Goal: Task Accomplishment & Management: Manage account settings

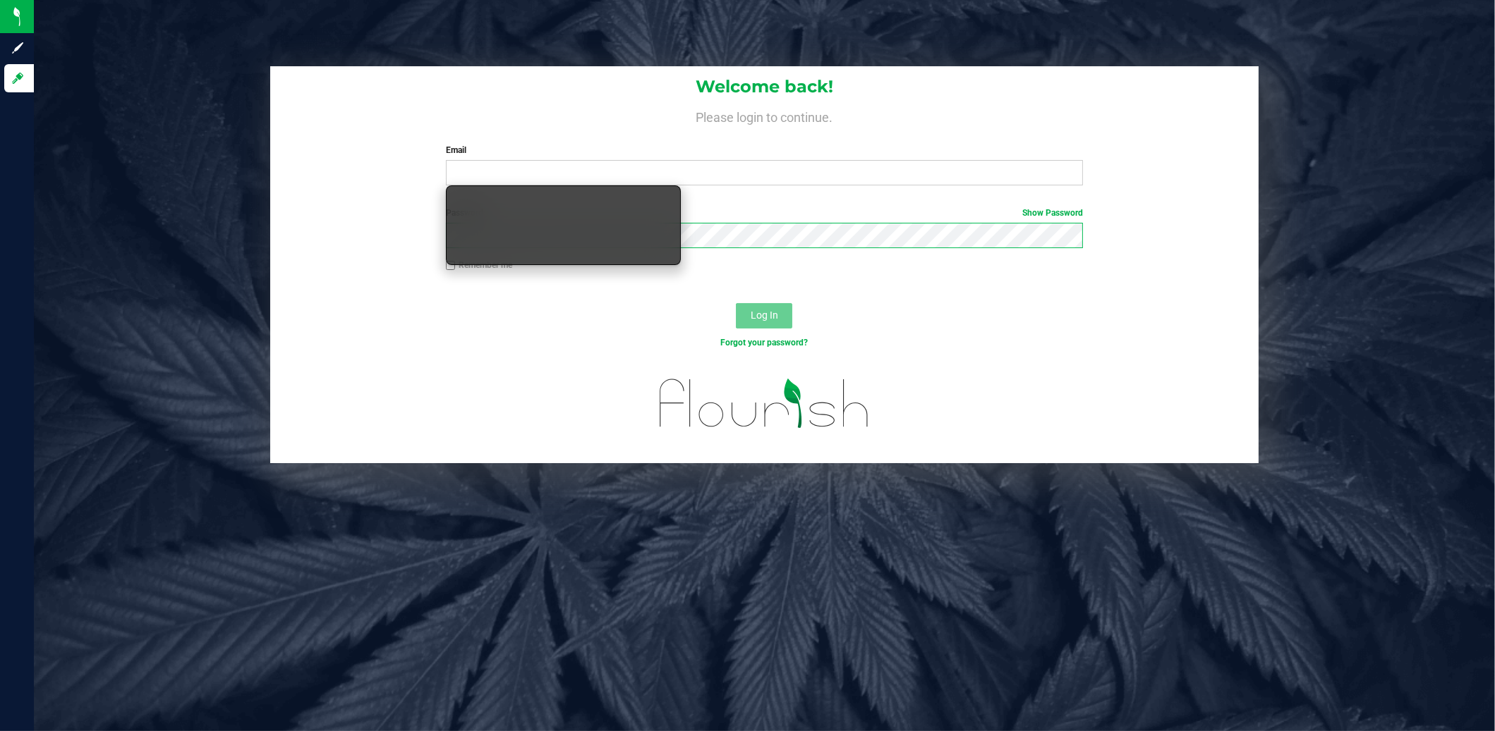
type input "[EMAIL_ADDRESS][PERSON_NAME][DOMAIN_NAME]"
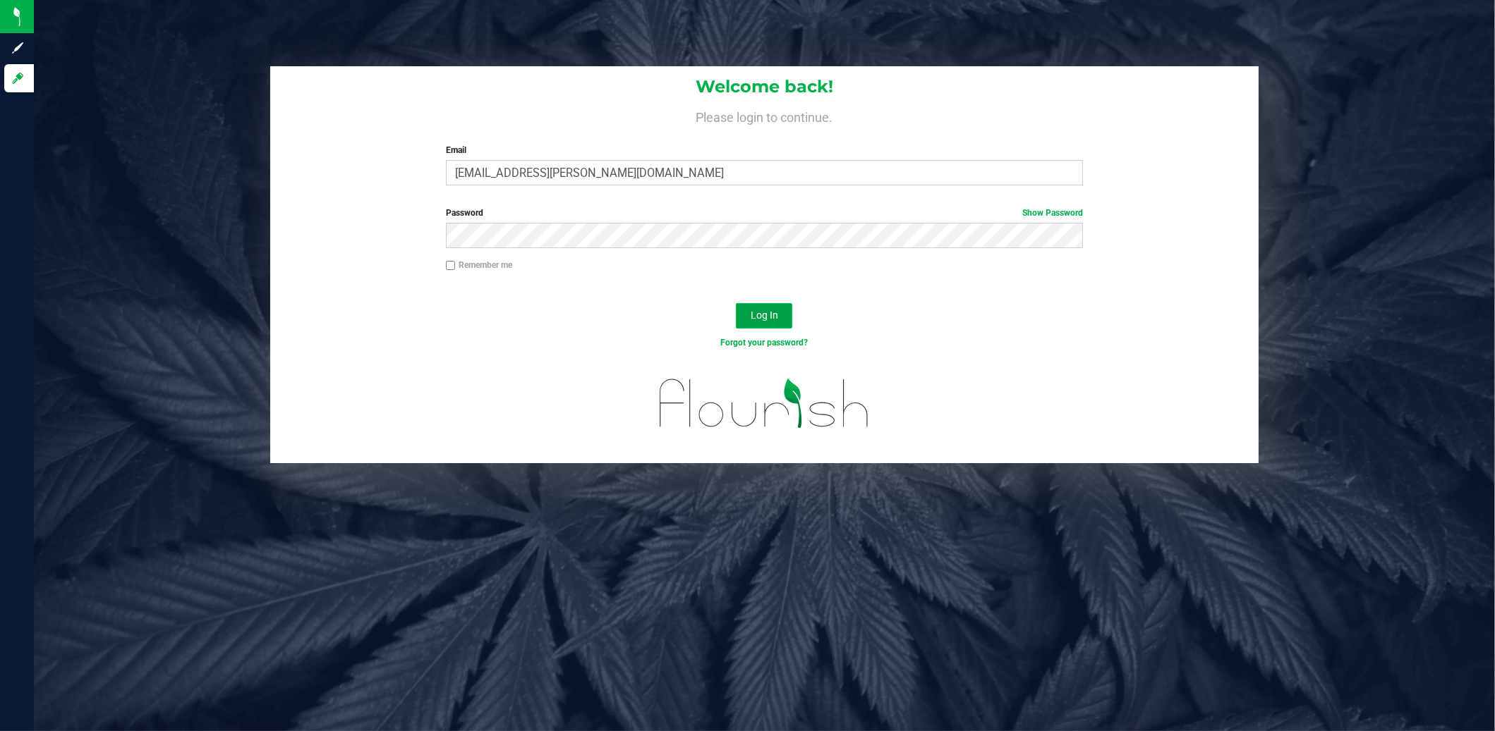
click at [784, 318] on button "Log In" at bounding box center [764, 315] width 56 height 25
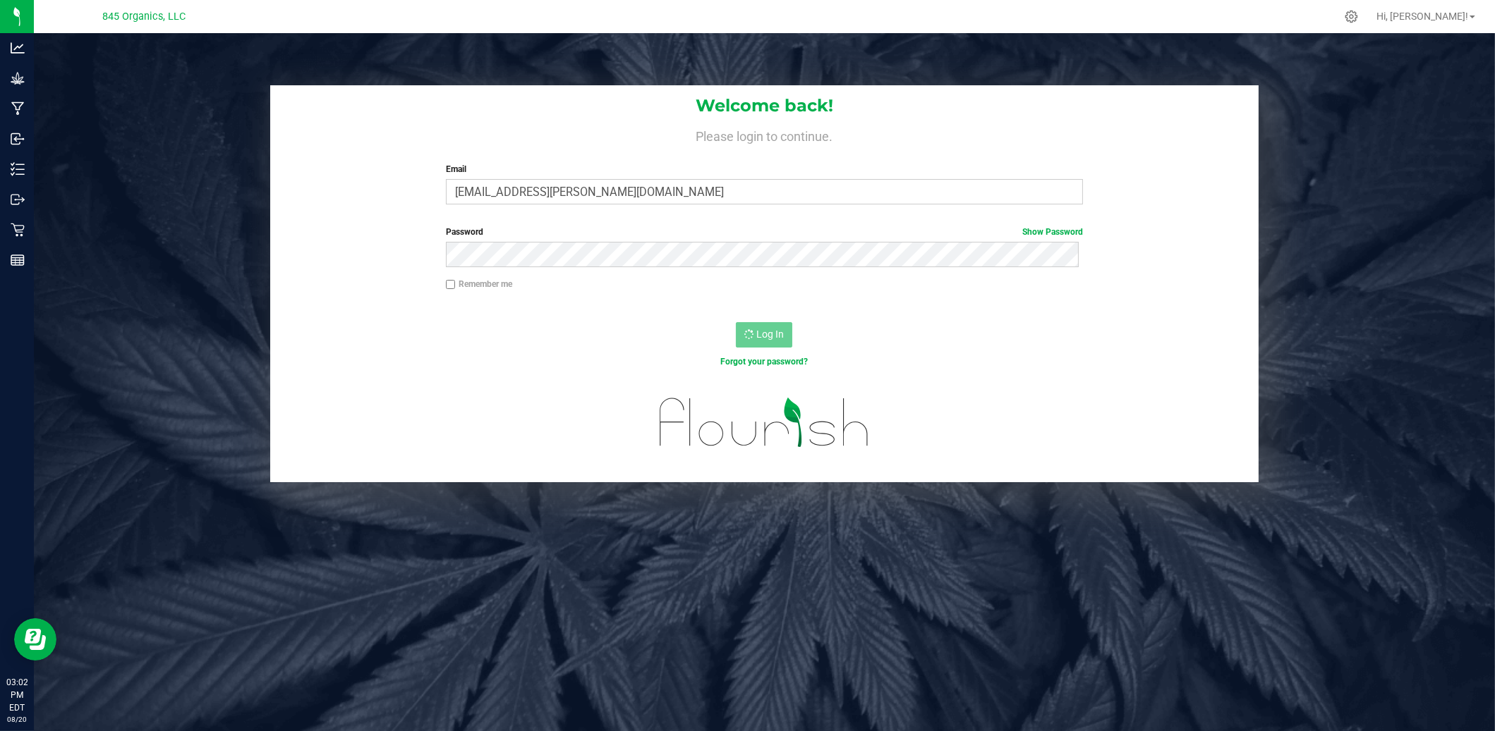
scroll to position [34, 0]
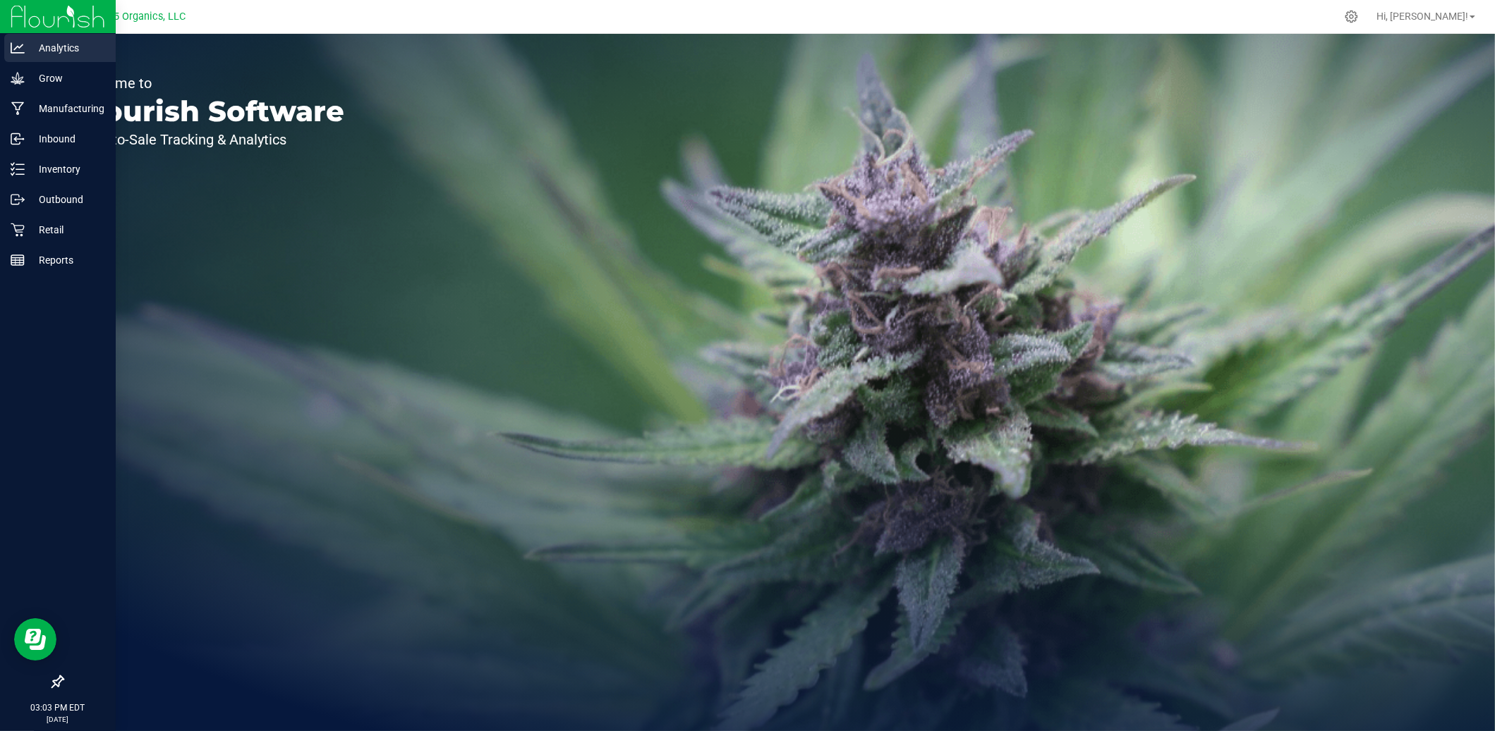
click at [11, 54] on icon at bounding box center [18, 48] width 14 height 14
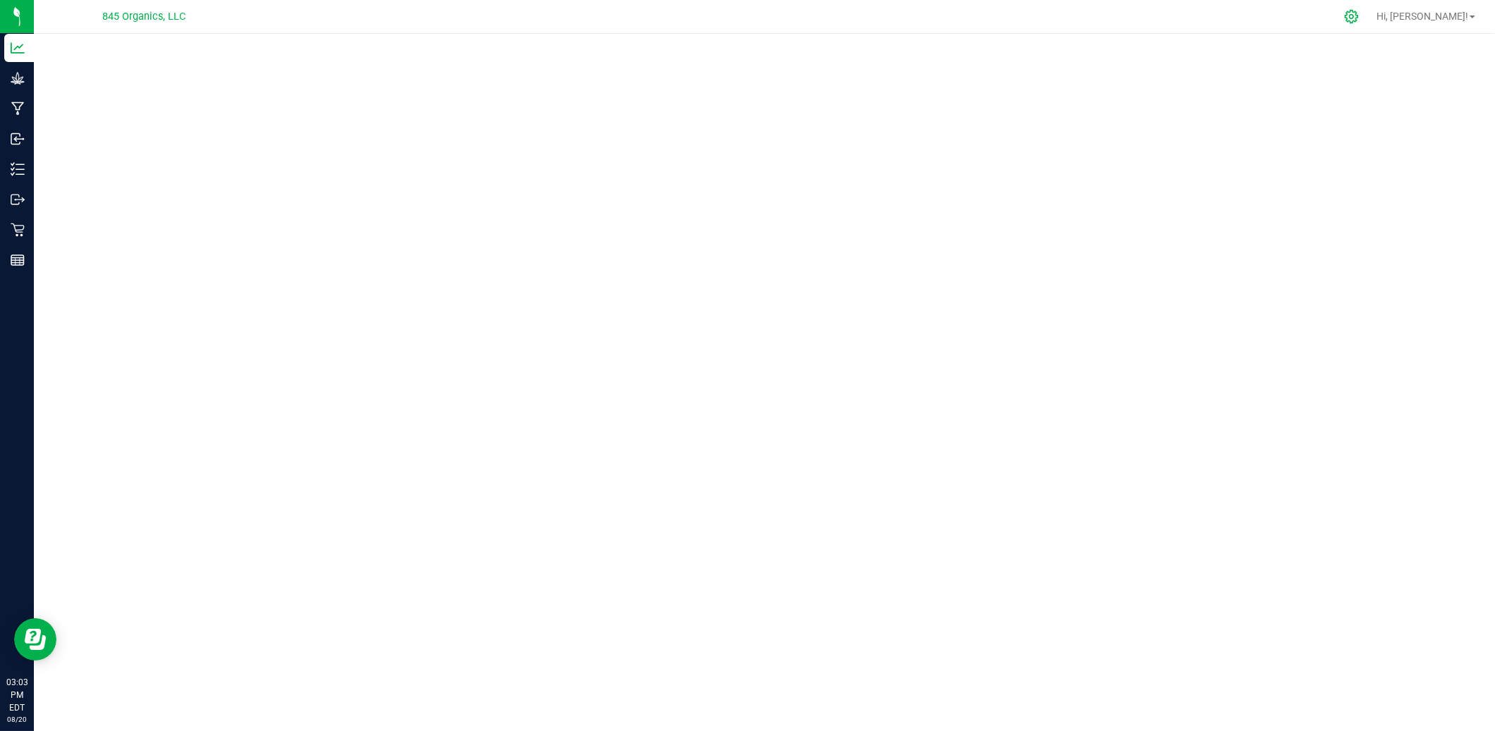
click at [1358, 18] on icon at bounding box center [1350, 16] width 13 height 13
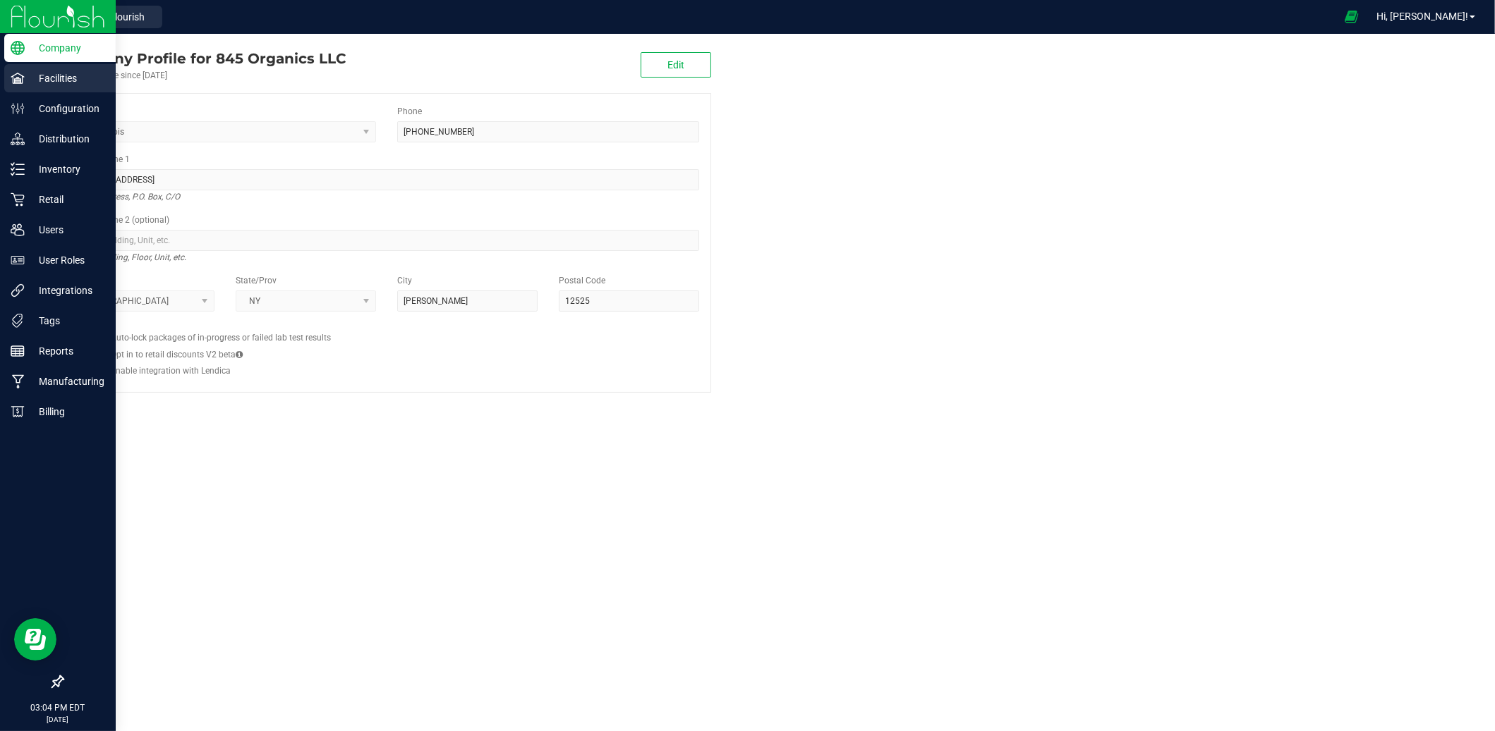
click at [21, 89] on div "Facilities" at bounding box center [59, 78] width 111 height 28
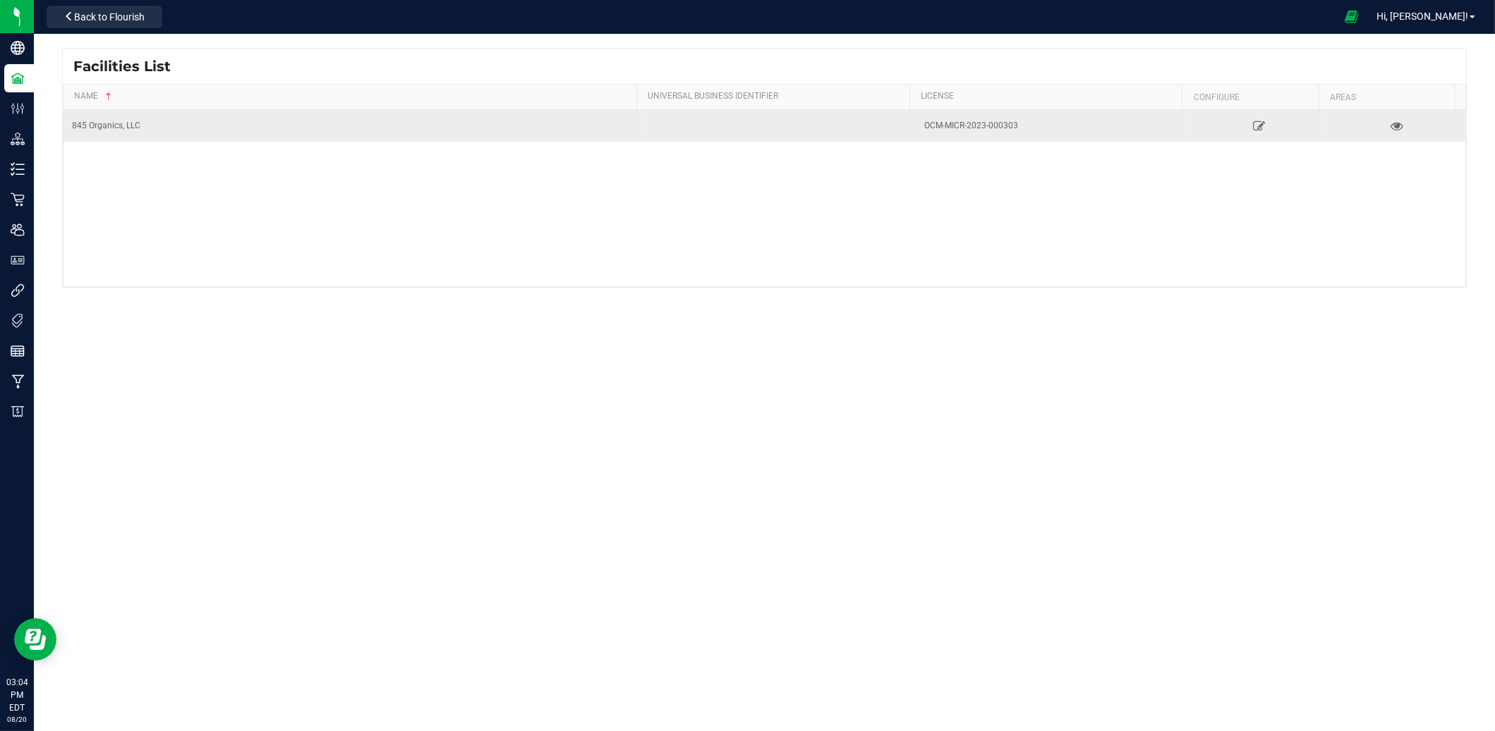
drag, startPoint x: 992, startPoint y: 127, endPoint x: 910, endPoint y: 125, distance: 81.8
click at [916, 125] on td "OCM-MICR-2023-000303" at bounding box center [1053, 126] width 275 height 32
click at [924, 124] on div "OCM-MICR-2023-000303" at bounding box center [1053, 125] width 258 height 13
drag, startPoint x: 917, startPoint y: 124, endPoint x: 1023, endPoint y: 128, distance: 105.9
click at [1023, 128] on div "OCM-MICR-2023-000303" at bounding box center [1053, 125] width 258 height 13
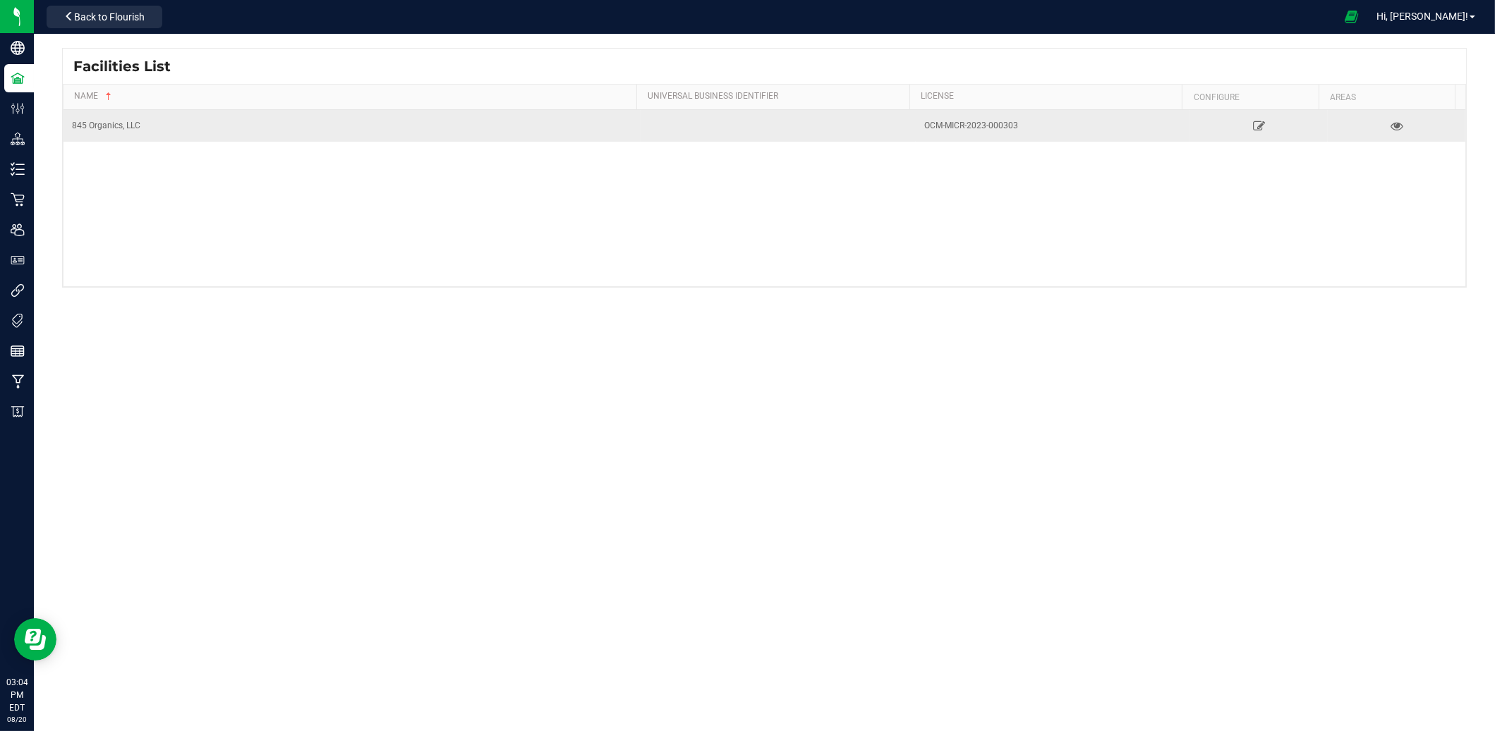
click at [1023, 128] on div "OCM-MICR-2023-000303" at bounding box center [1053, 125] width 258 height 13
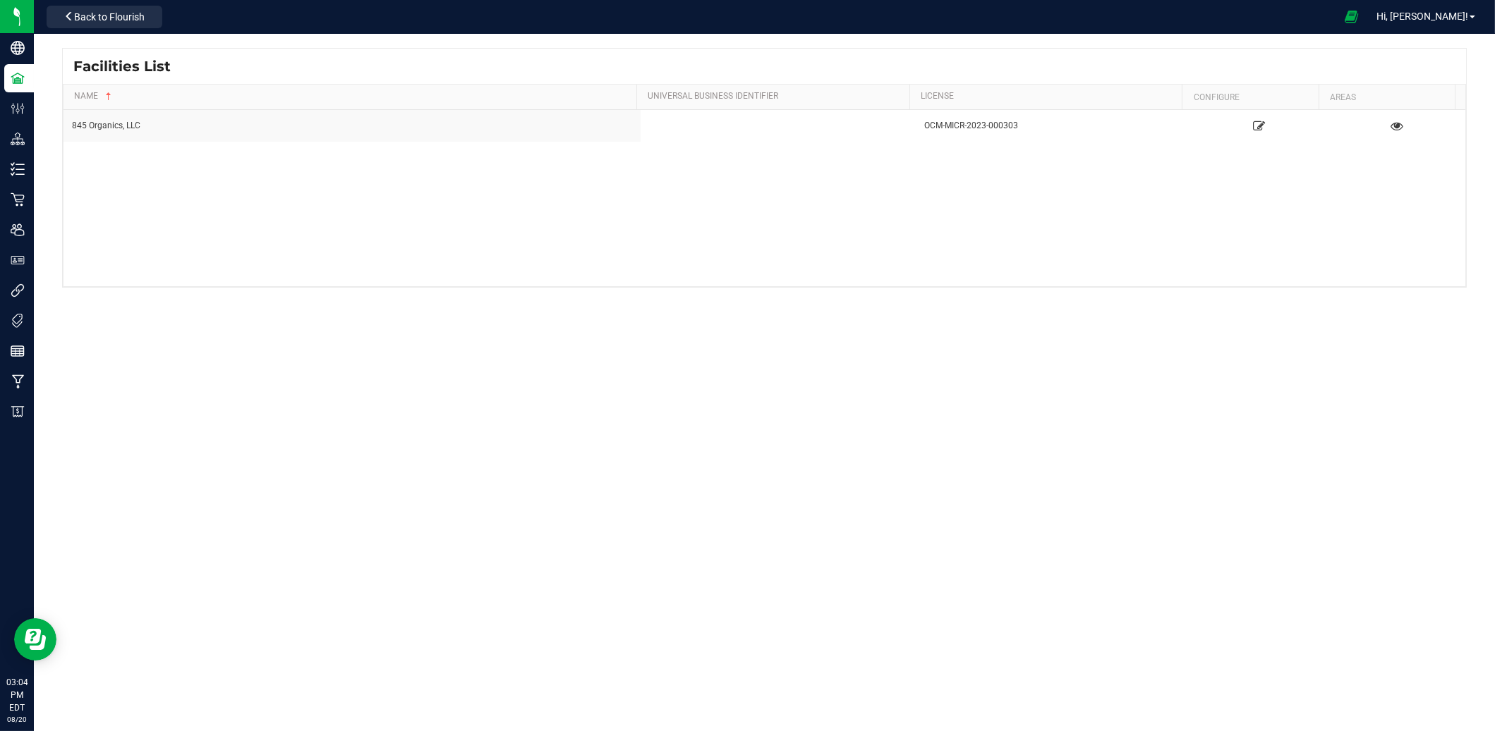
click at [285, 146] on div "845 Organics, LLC OCM-MICR-2023-000303" at bounding box center [763, 198] width 1401 height 176
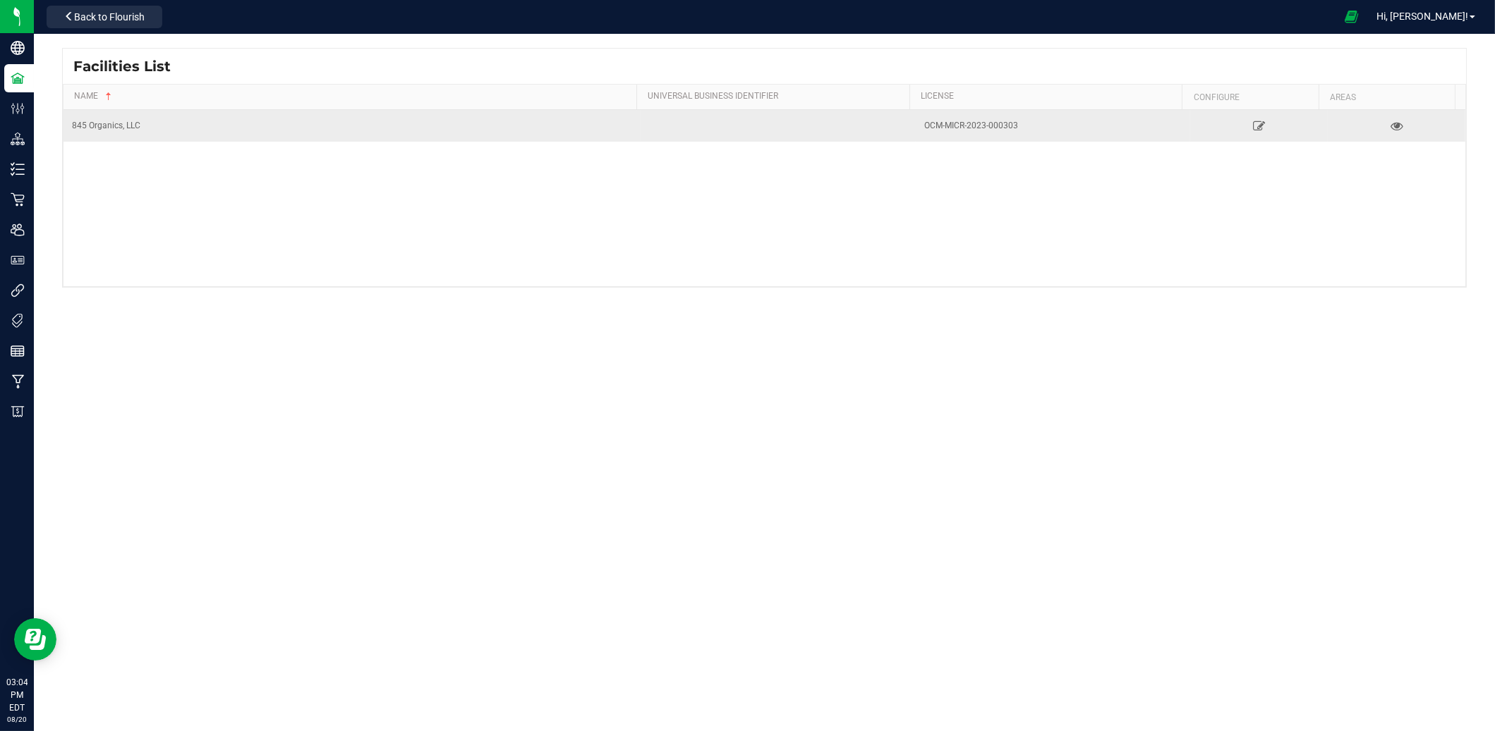
click at [237, 134] on td "845 Organics, LLC" at bounding box center [351, 126] width 577 height 32
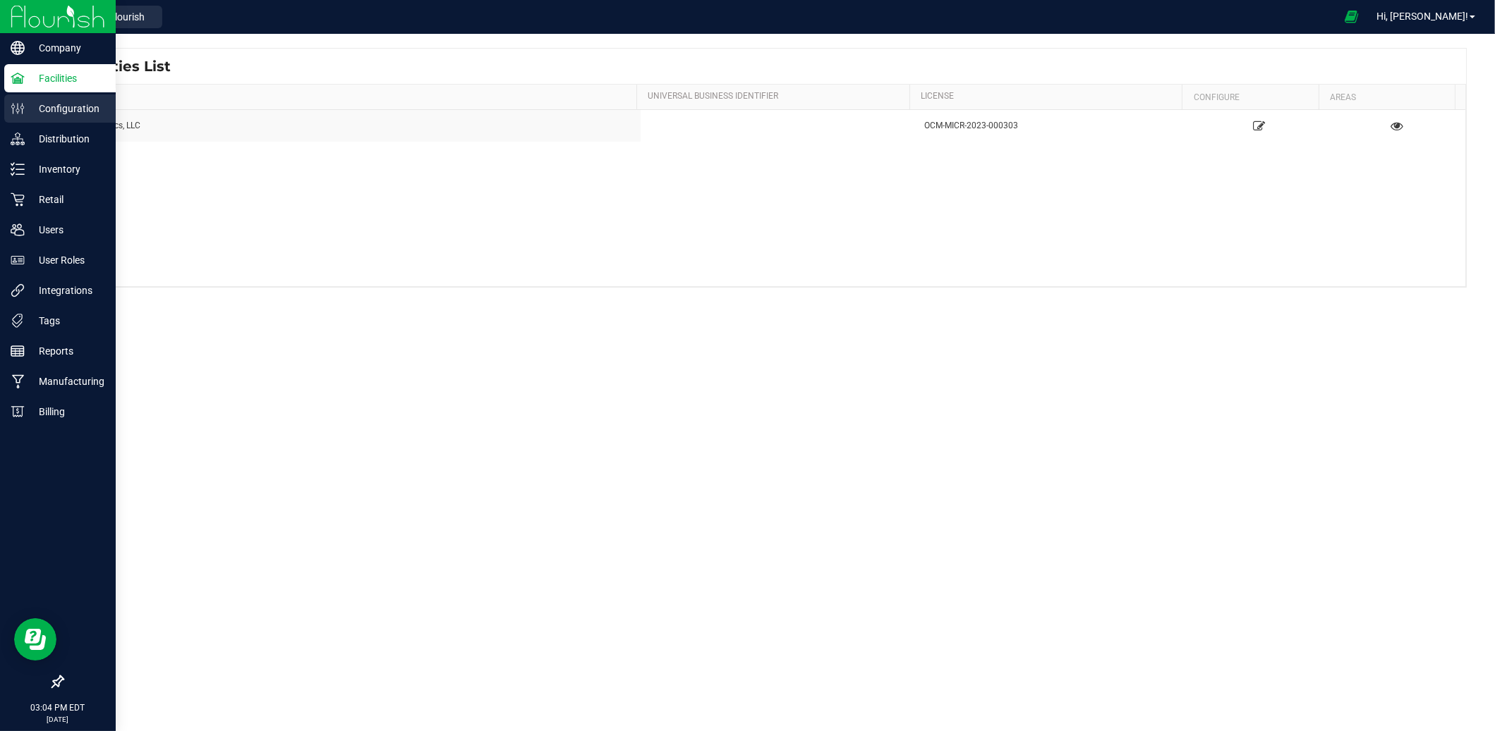
click at [79, 109] on p "Configuration" at bounding box center [67, 108] width 85 height 17
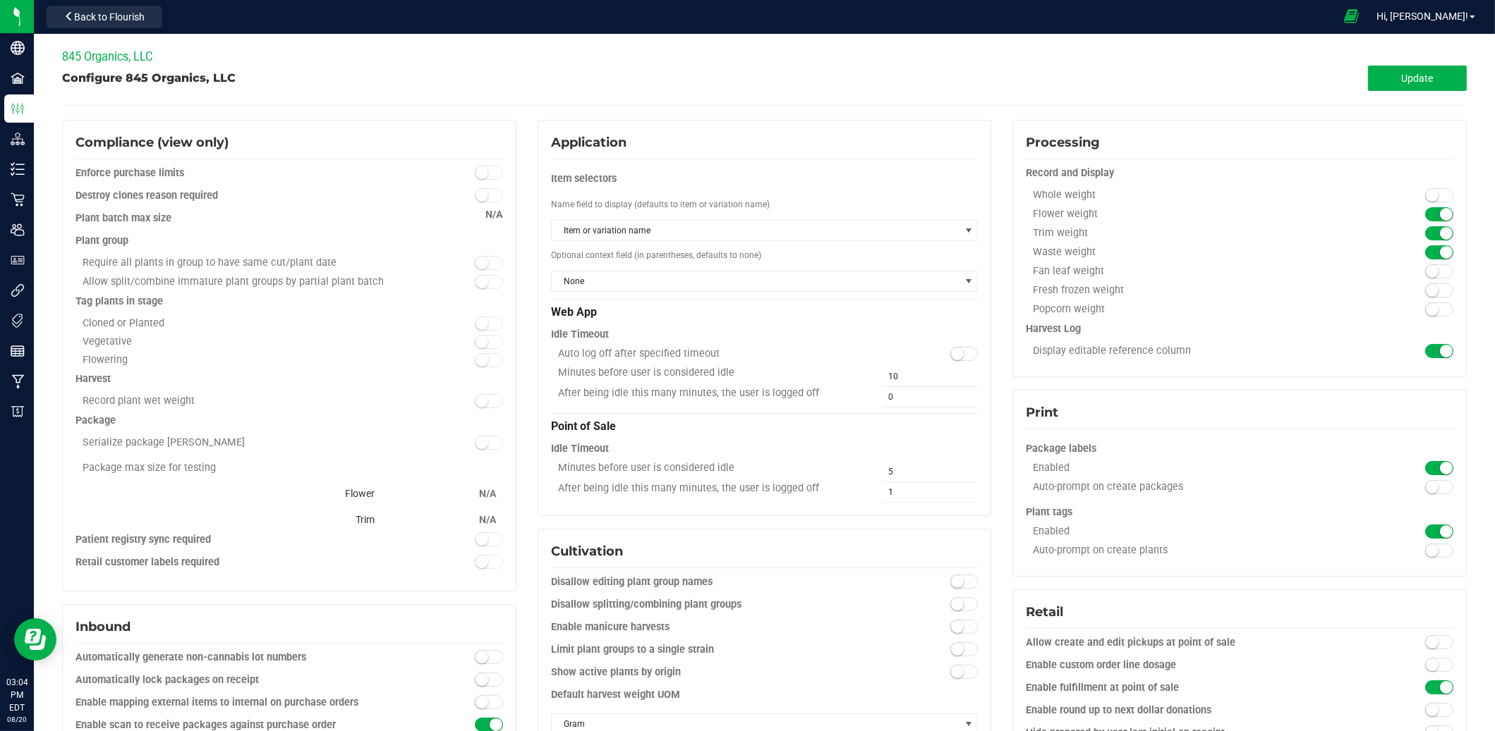
click at [1358, 23] on icon at bounding box center [1351, 16] width 15 height 16
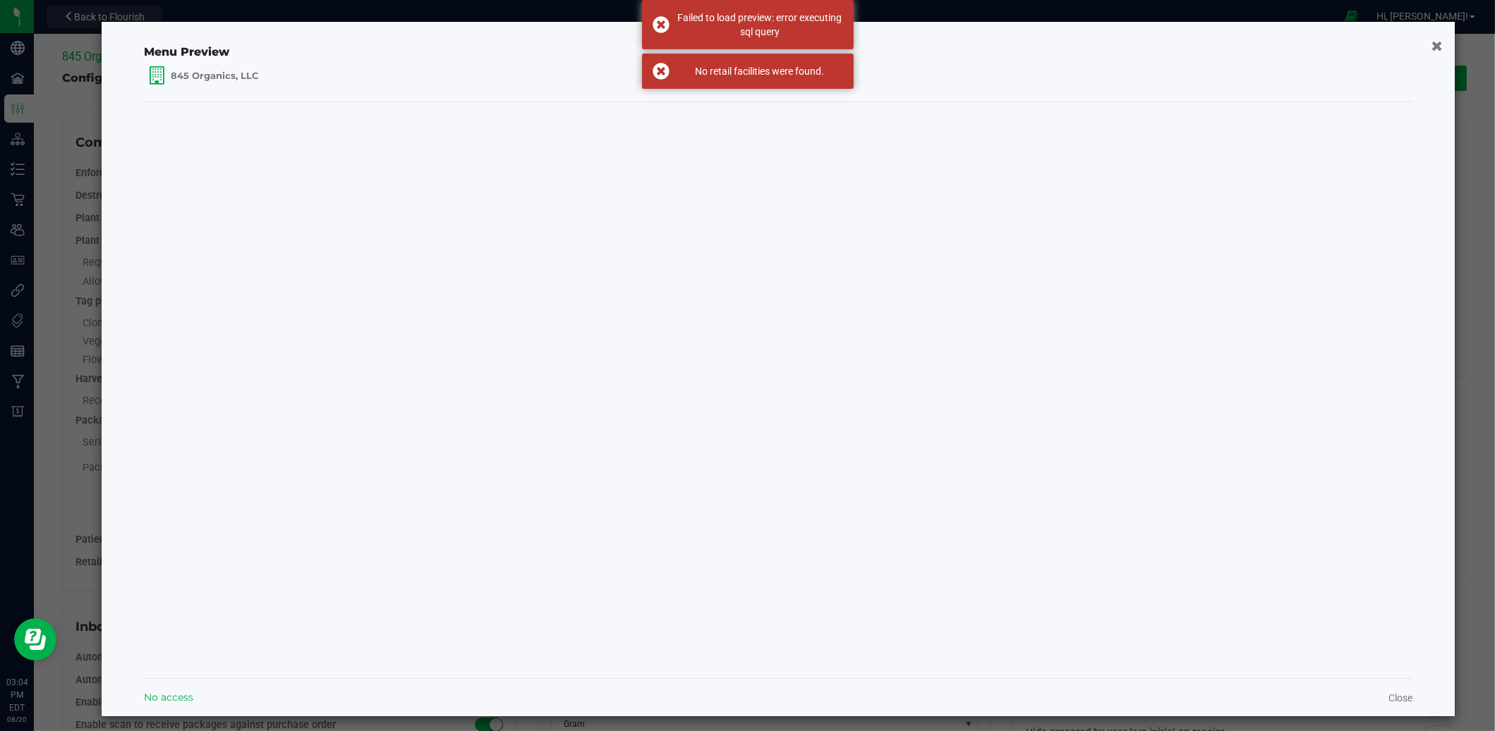
click at [1432, 48] on icon "button" at bounding box center [1437, 46] width 11 height 14
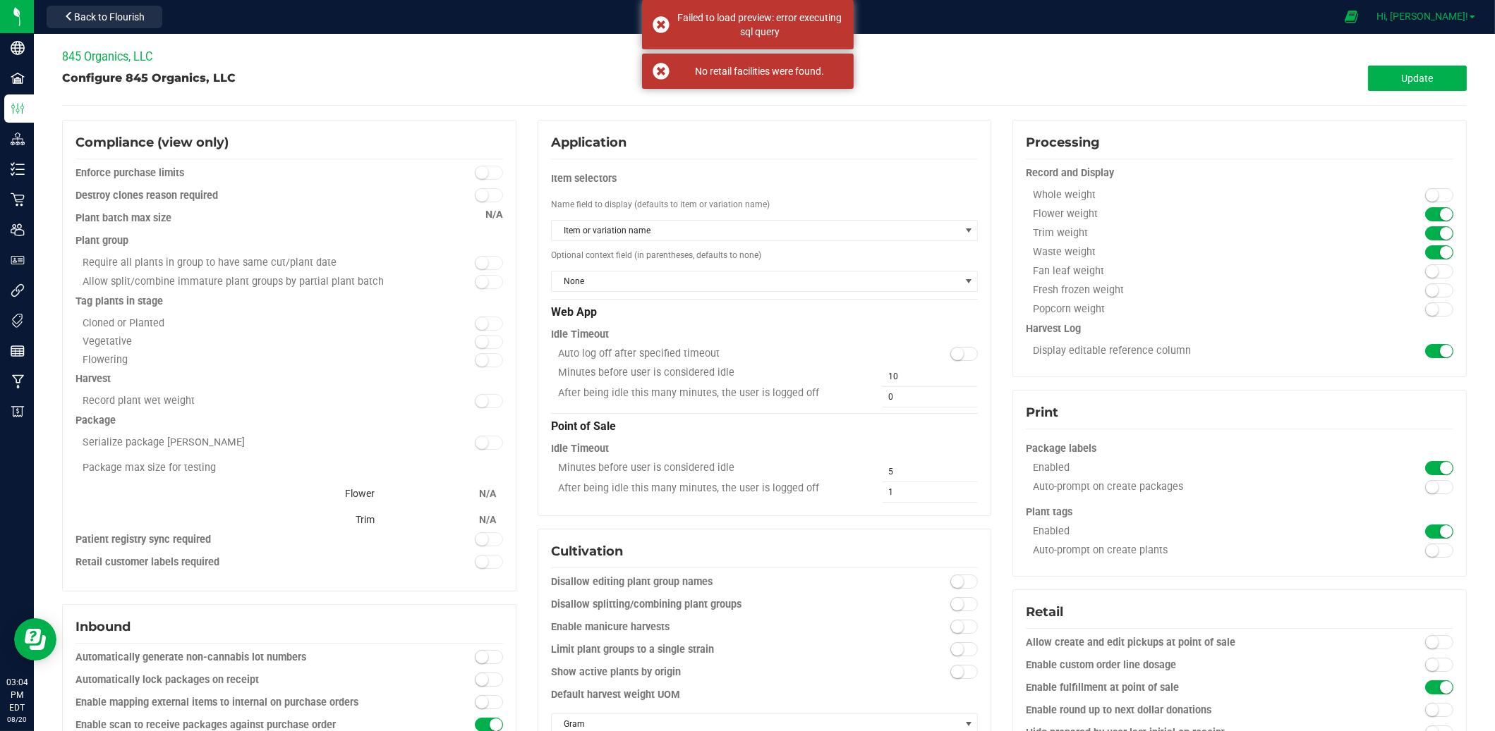
click at [1444, 23] on link "Hi, [PERSON_NAME]!" at bounding box center [1425, 16] width 110 height 15
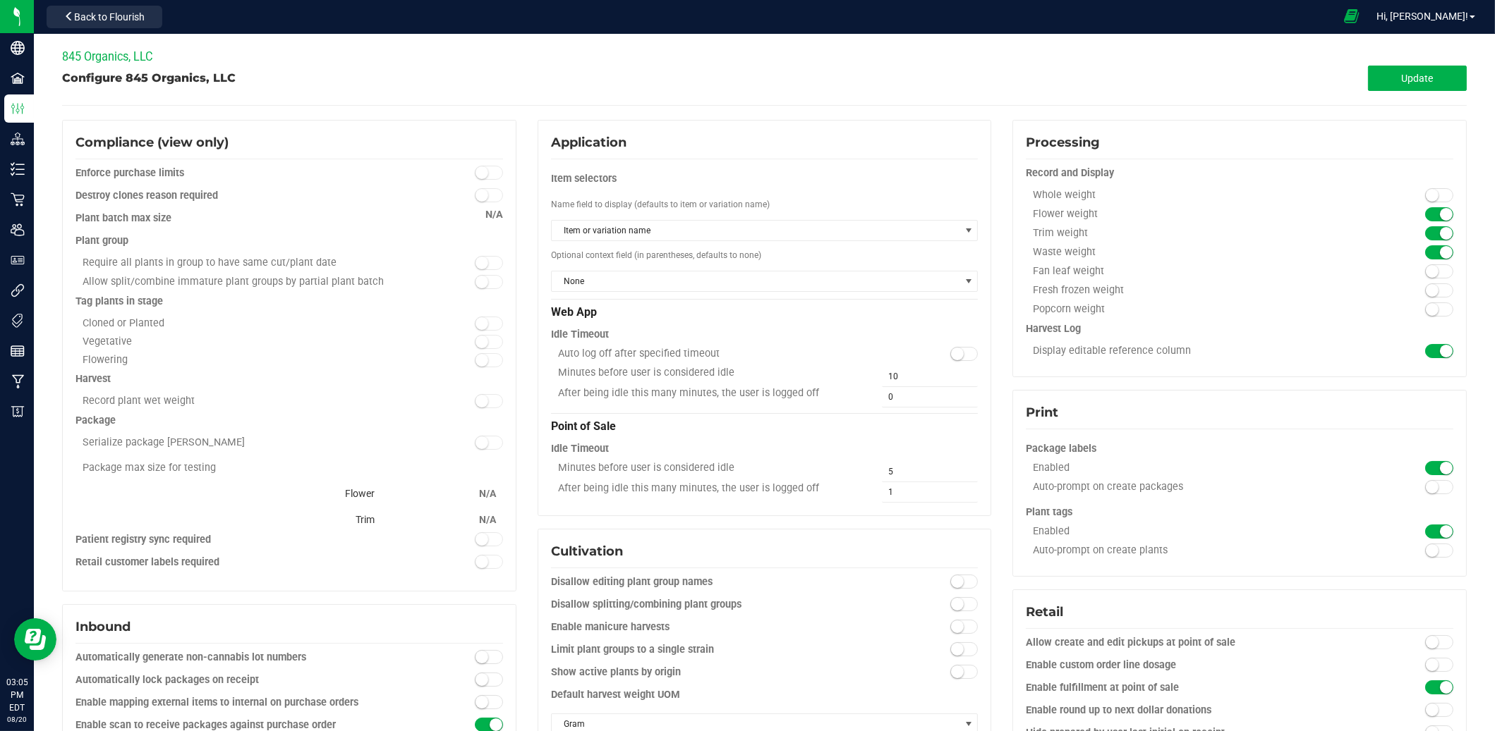
click at [1369, 20] on span at bounding box center [1351, 16] width 35 height 30
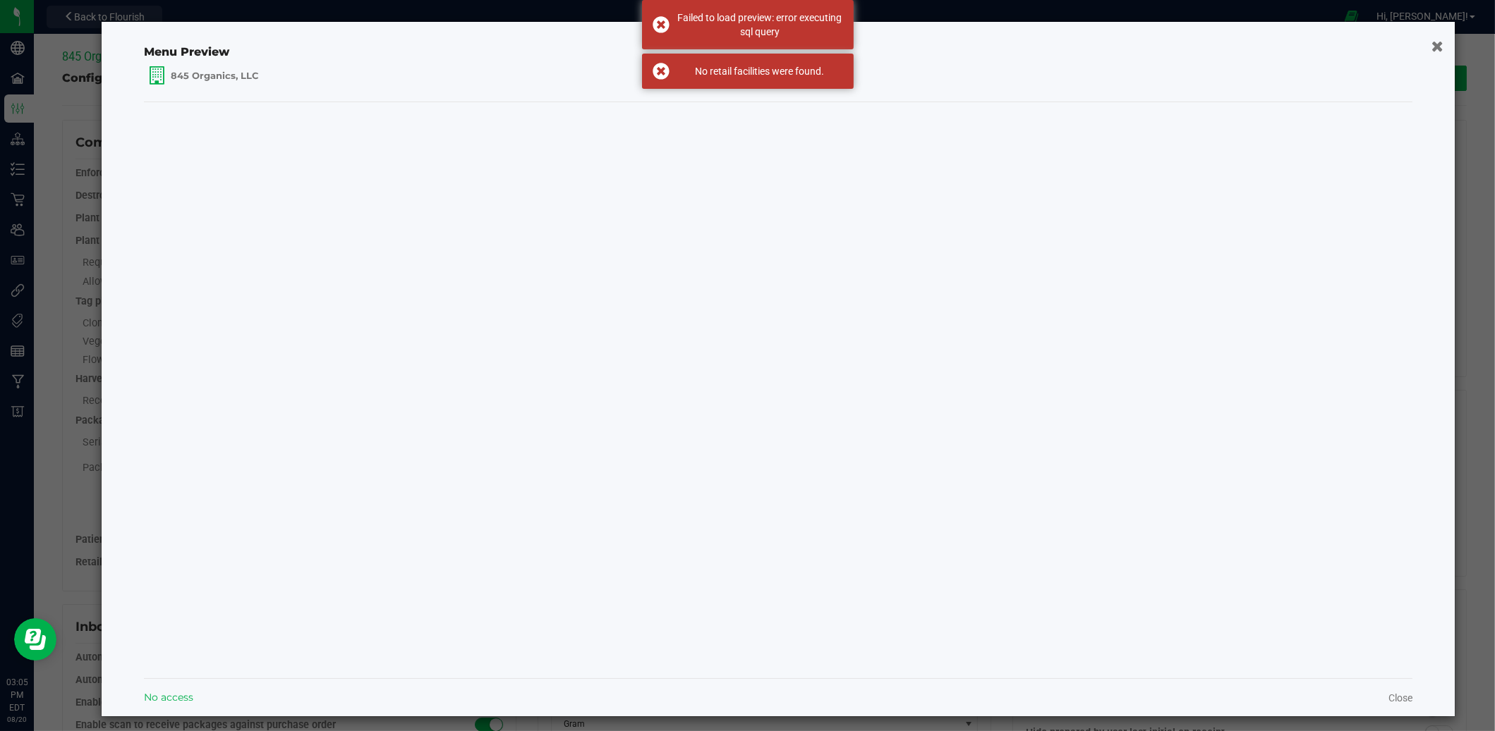
click at [1431, 46] on icon "button" at bounding box center [1437, 45] width 12 height 15
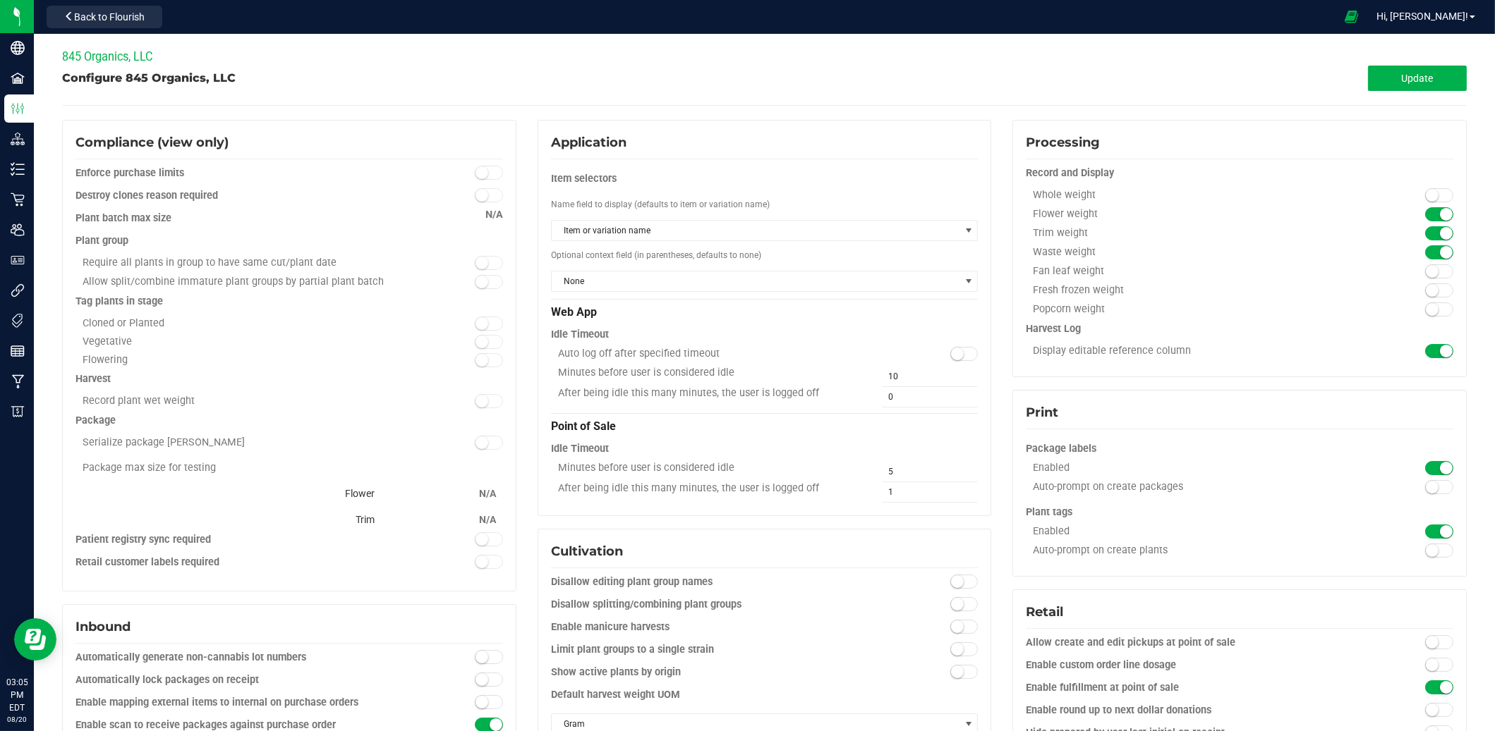
drag, startPoint x: 275, startPoint y: 83, endPoint x: 54, endPoint y: 80, distance: 220.8
drag, startPoint x: 115, startPoint y: 76, endPoint x: 227, endPoint y: 76, distance: 112.1
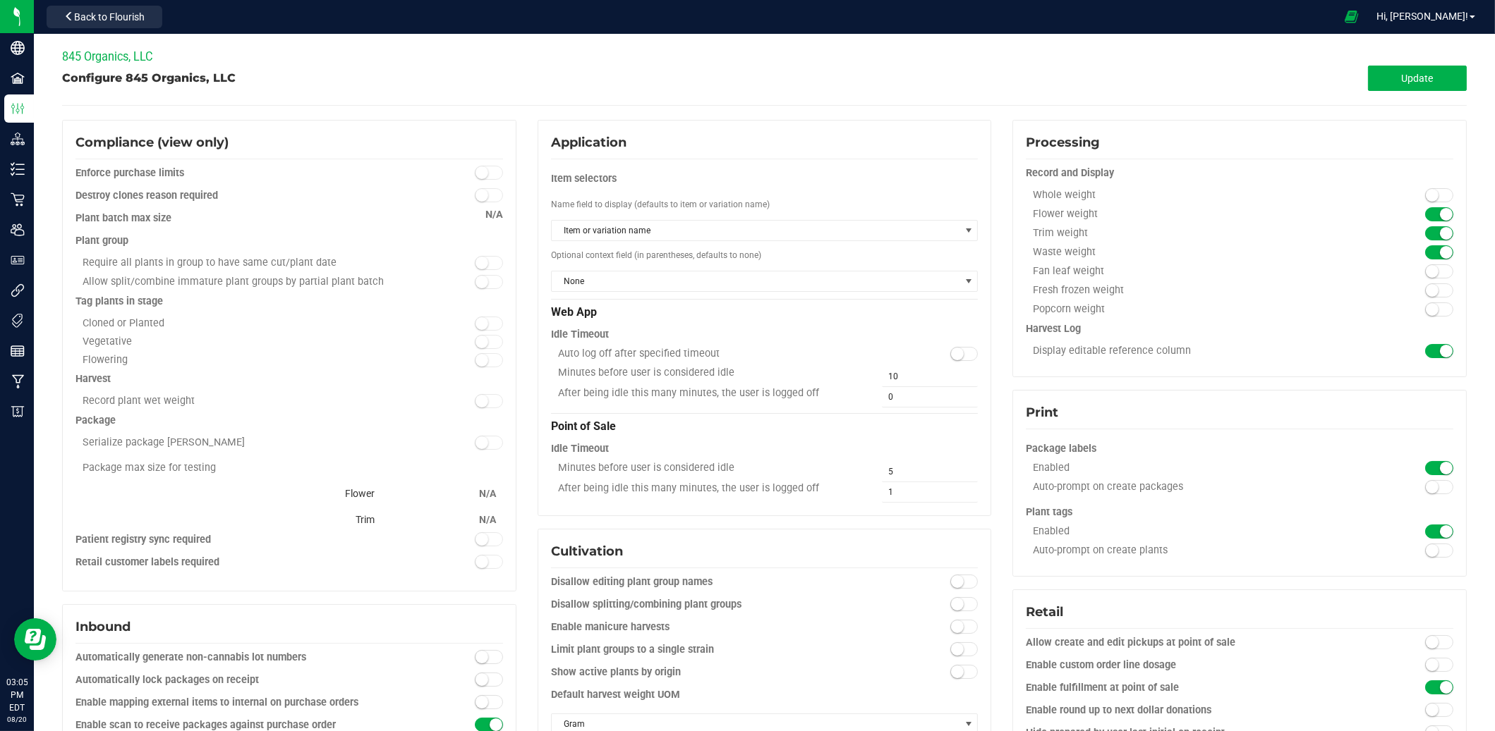
click at [241, 78] on div "Configure 845 Organics, LLC" at bounding box center [413, 78] width 703 height 17
drag, startPoint x: 233, startPoint y: 77, endPoint x: 66, endPoint y: 84, distance: 167.3
click at [66, 84] on div "Configure 845 Organics, LLC" at bounding box center [413, 78] width 703 height 17
click at [889, 89] on div "Update" at bounding box center [1116, 78] width 703 height 25
drag, startPoint x: 233, startPoint y: 80, endPoint x: 54, endPoint y: 92, distance: 179.6
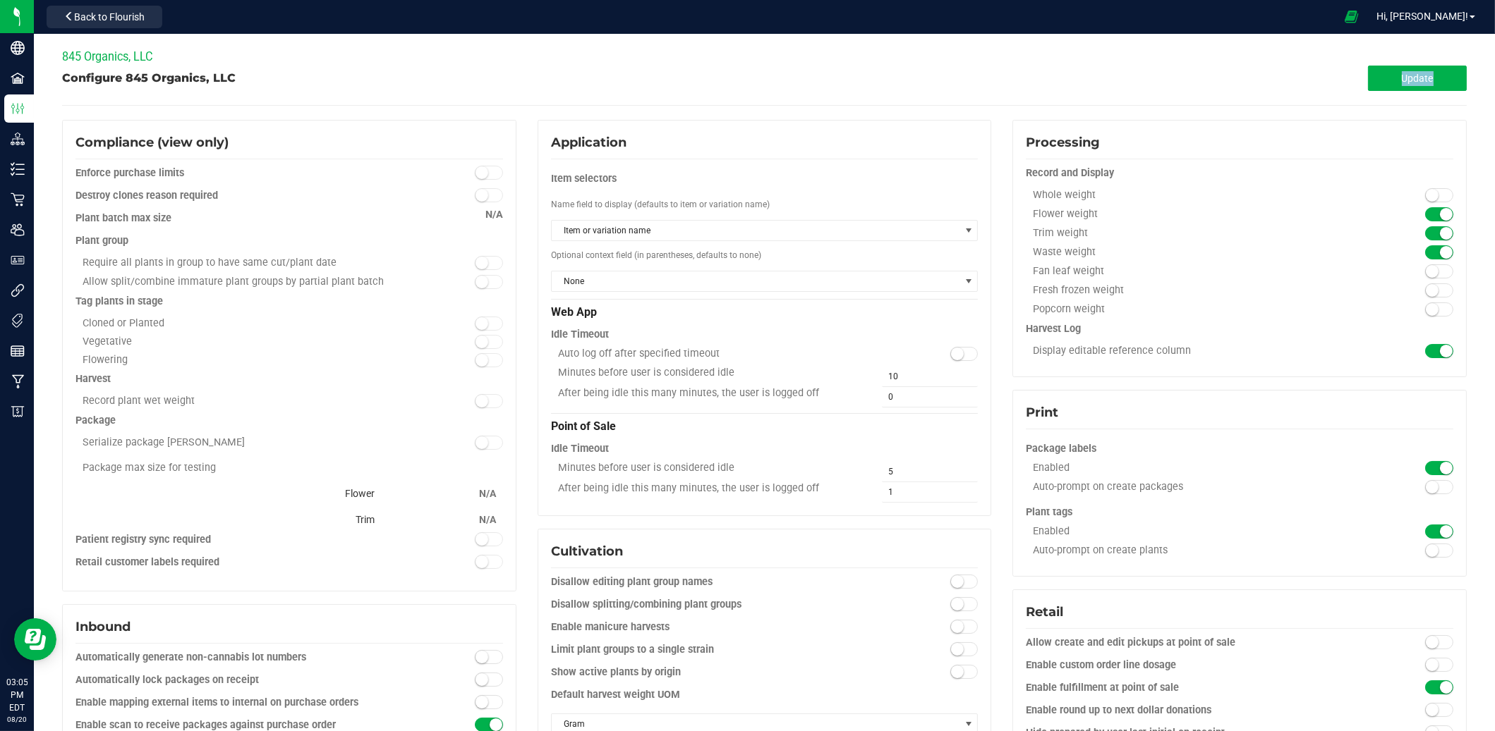
drag, startPoint x: 55, startPoint y: 78, endPoint x: 274, endPoint y: 68, distance: 219.6
click at [274, 68] on div "Configure 845 Organics, LLC Update" at bounding box center [764, 78] width 1404 height 25
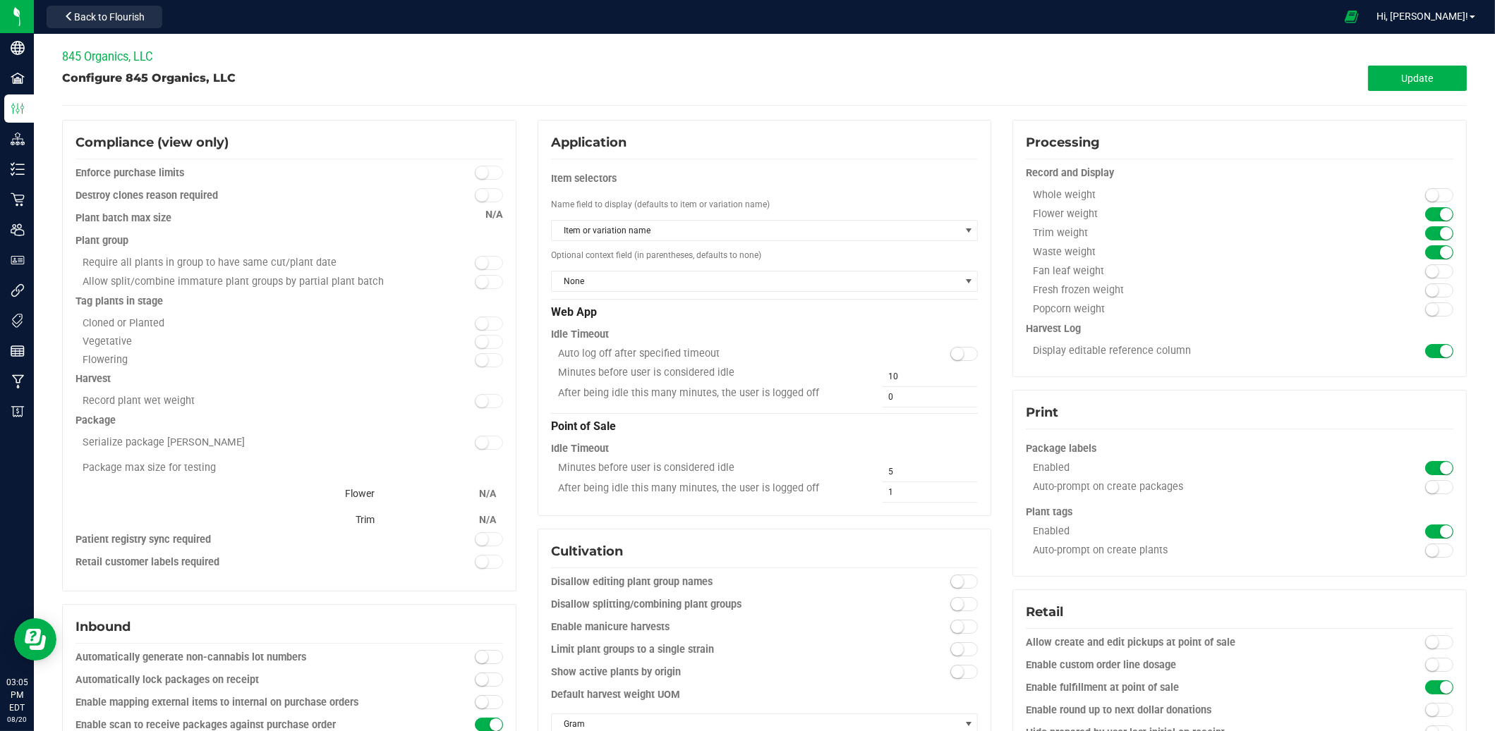
drag, startPoint x: 241, startPoint y: 73, endPoint x: 56, endPoint y: 85, distance: 185.2
drag, startPoint x: 237, startPoint y: 80, endPoint x: 56, endPoint y: 82, distance: 181.3
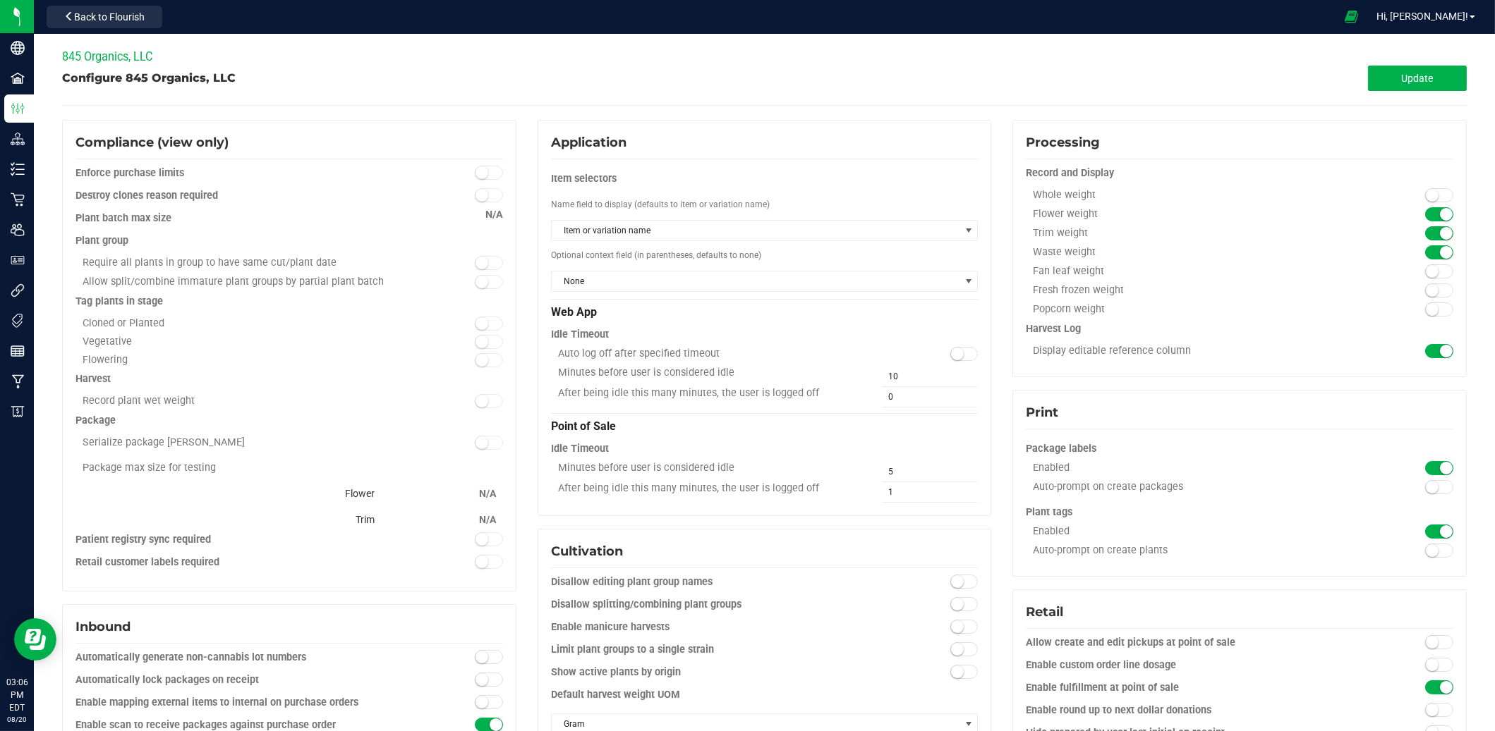
drag, startPoint x: 60, startPoint y: 76, endPoint x: 247, endPoint y: 72, distance: 187.0
click at [247, 72] on div "Configure 845 Organics, LLC" at bounding box center [413, 78] width 703 height 17
drag, startPoint x: 130, startPoint y: 74, endPoint x: 47, endPoint y: 81, distance: 84.2
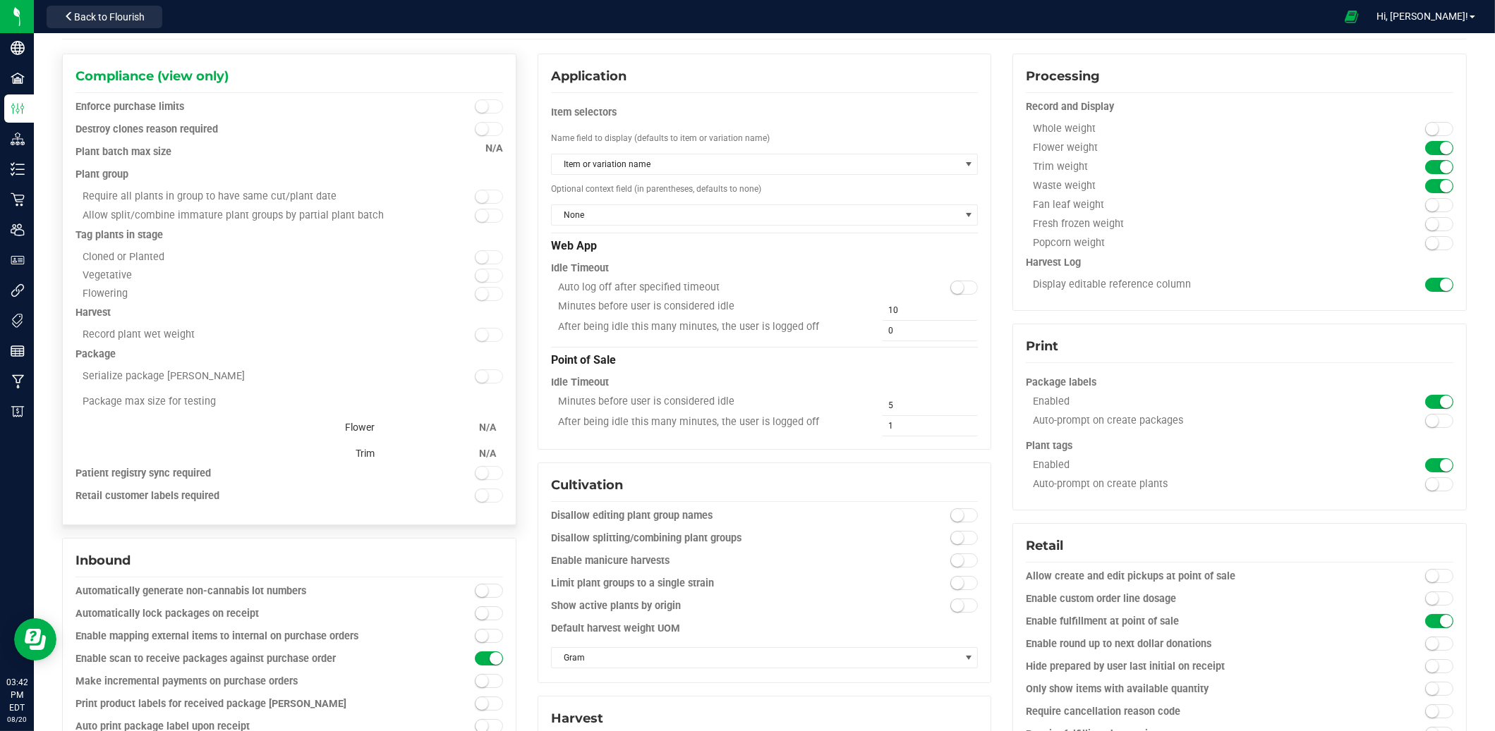
scroll to position [70, 0]
